Goal: Information Seeking & Learning: Learn about a topic

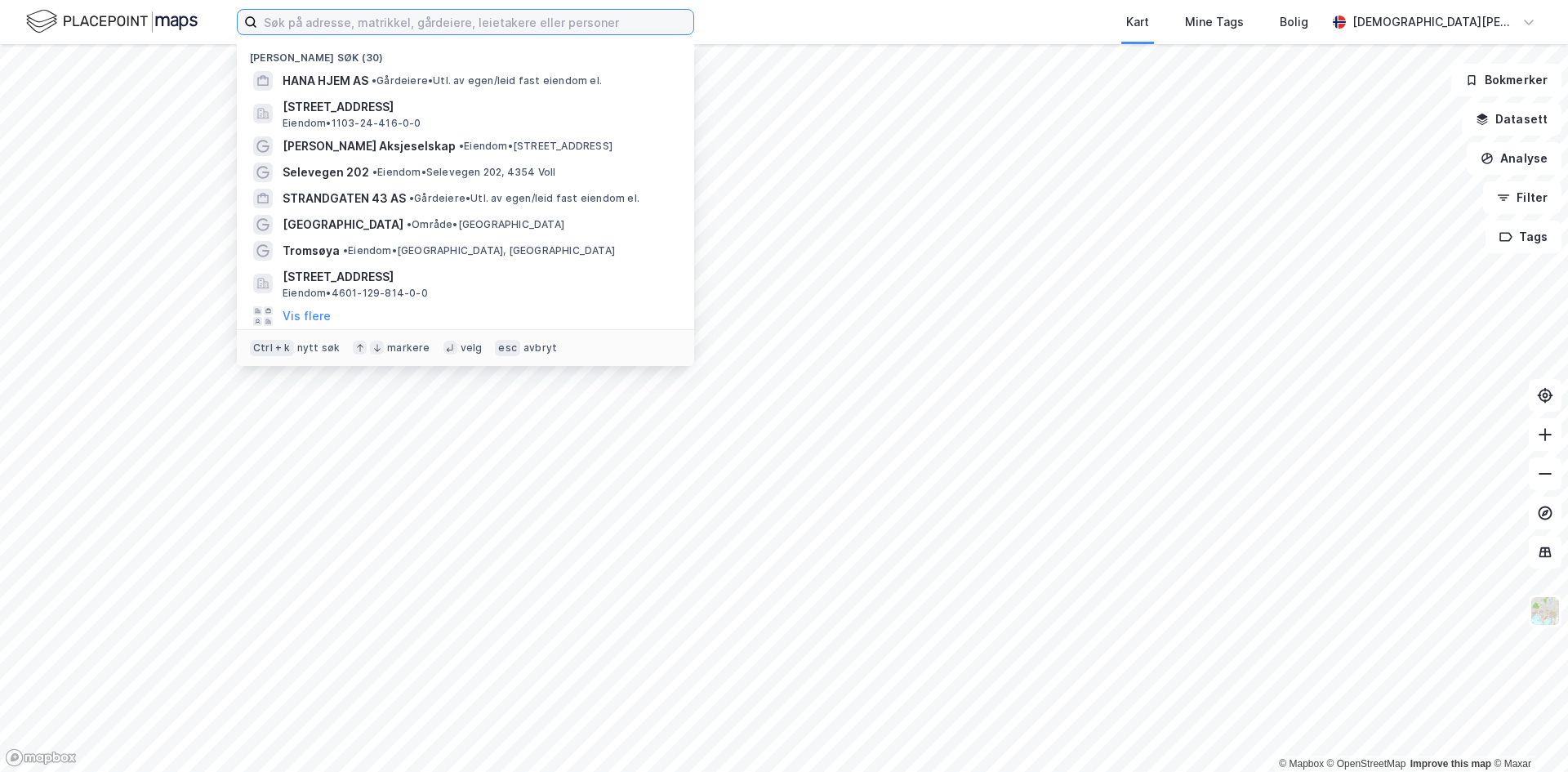
click at [351, 34] on input at bounding box center [475, 22] width 437 height 25
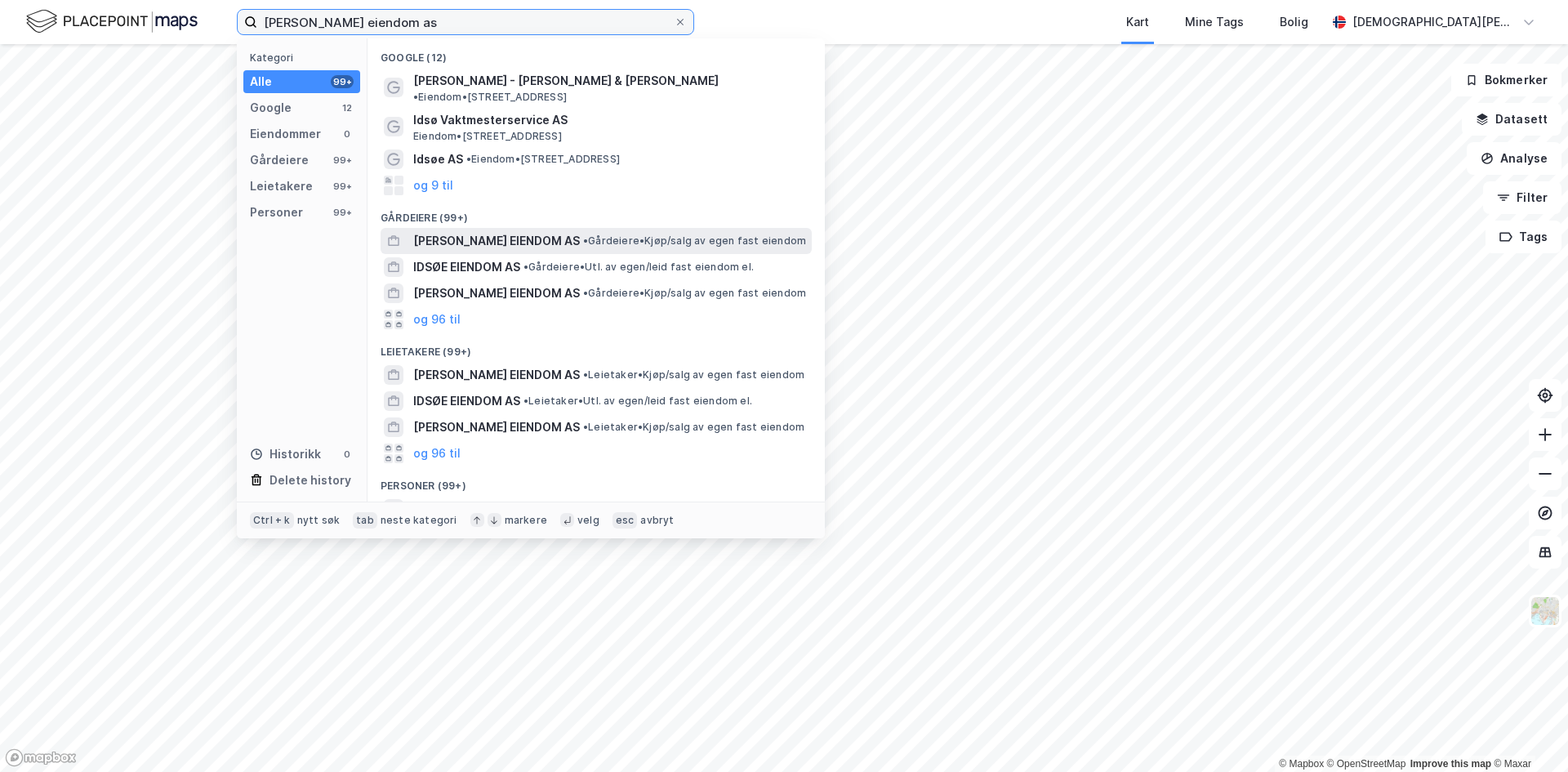
type input "[PERSON_NAME] eiendom as"
click at [524, 231] on span "[PERSON_NAME] EIENDOM AS" at bounding box center [497, 241] width 167 height 19
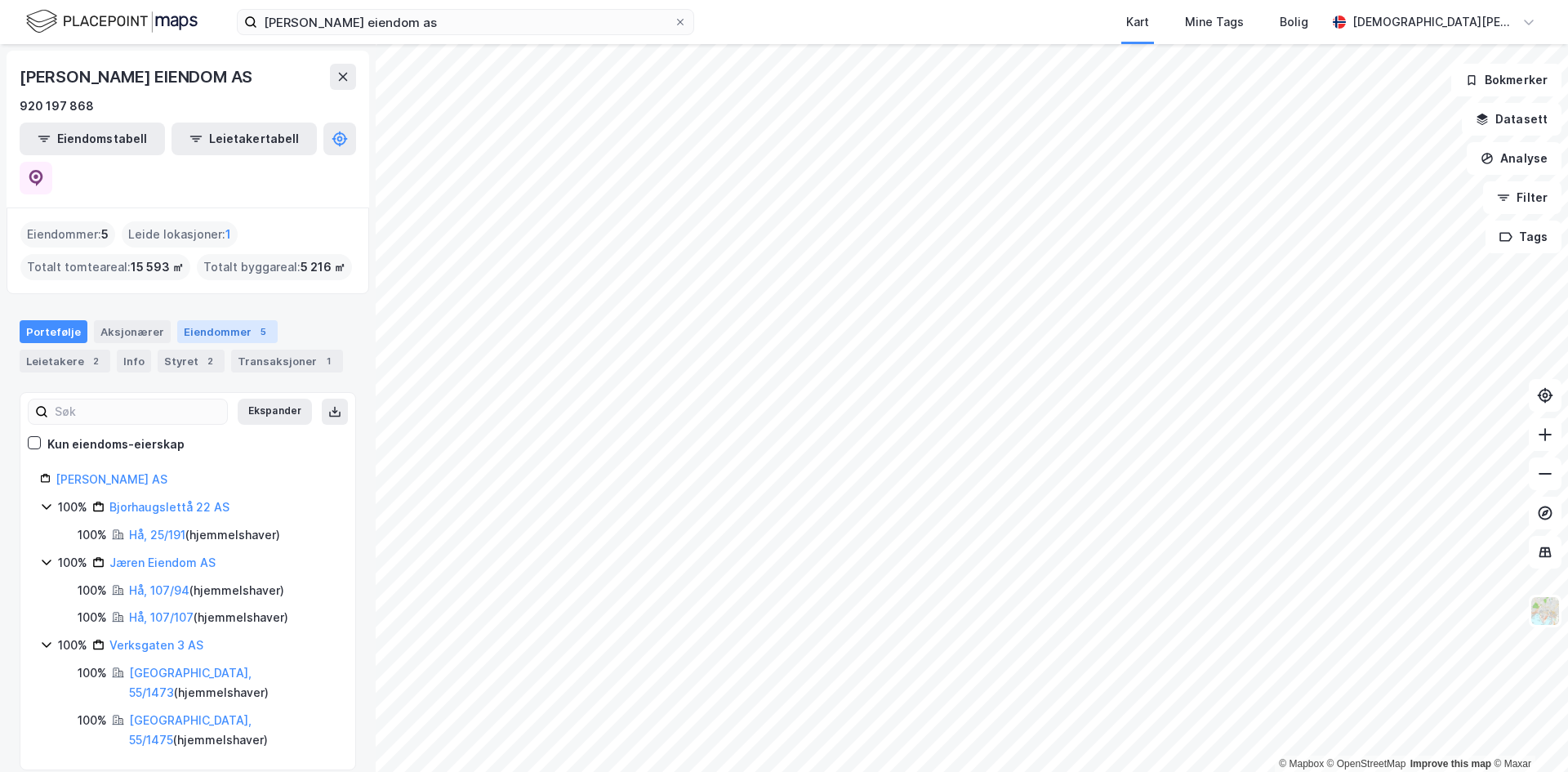
click at [231, 320] on div "Eiendommer 5" at bounding box center [228, 332] width 101 height 23
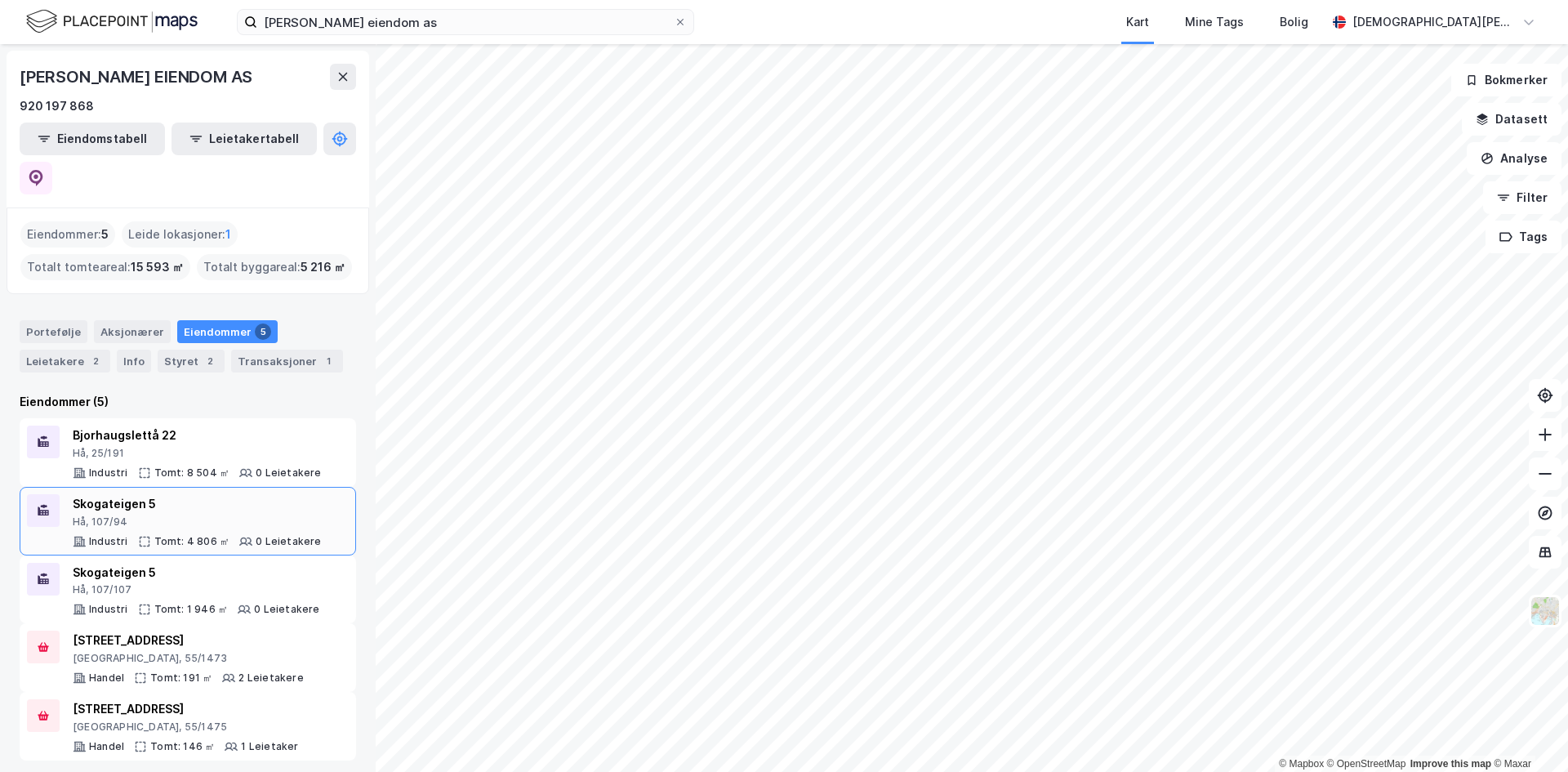
click at [110, 494] on div "Skogateigen 5" at bounding box center [197, 504] width 249 height 19
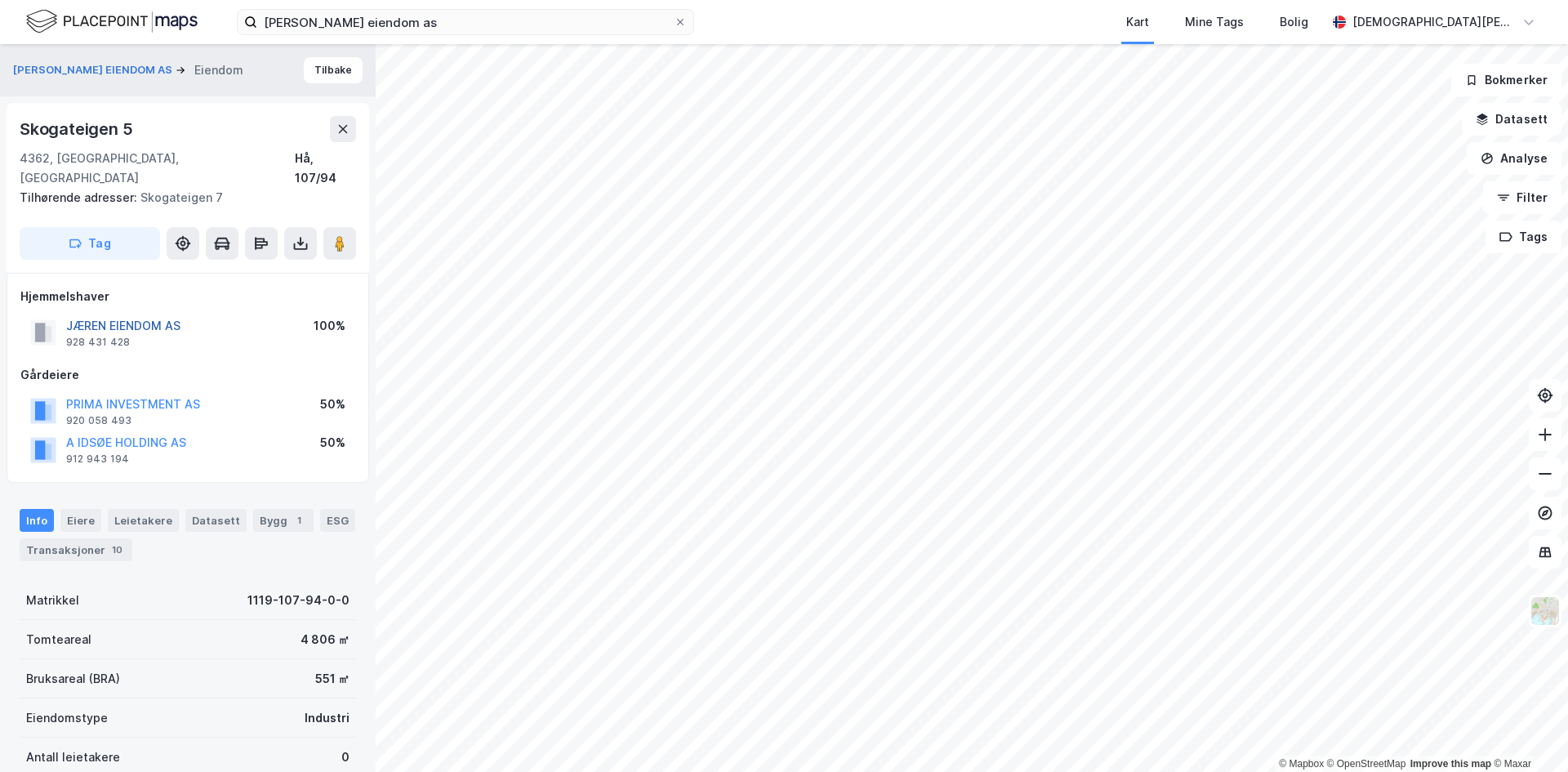
click at [0, 0] on button "JÆREN EIENDOM AS" at bounding box center [0, 0] width 0 height 0
click at [71, 65] on button "[PERSON_NAME] EIENDOM AS" at bounding box center [94, 69] width 162 height 17
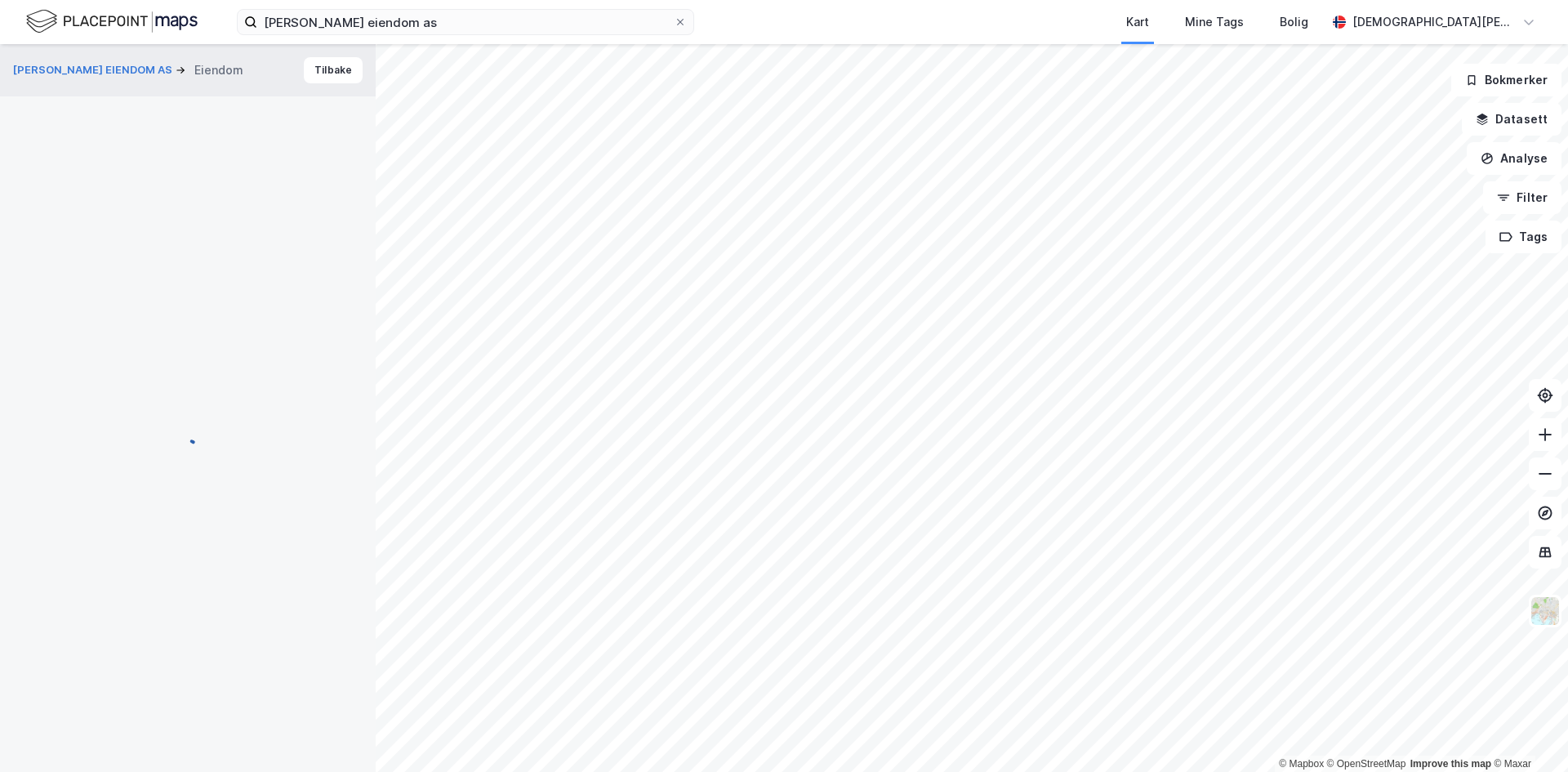
scroll to position [1, 0]
